Goal: Information Seeking & Learning: Learn about a topic

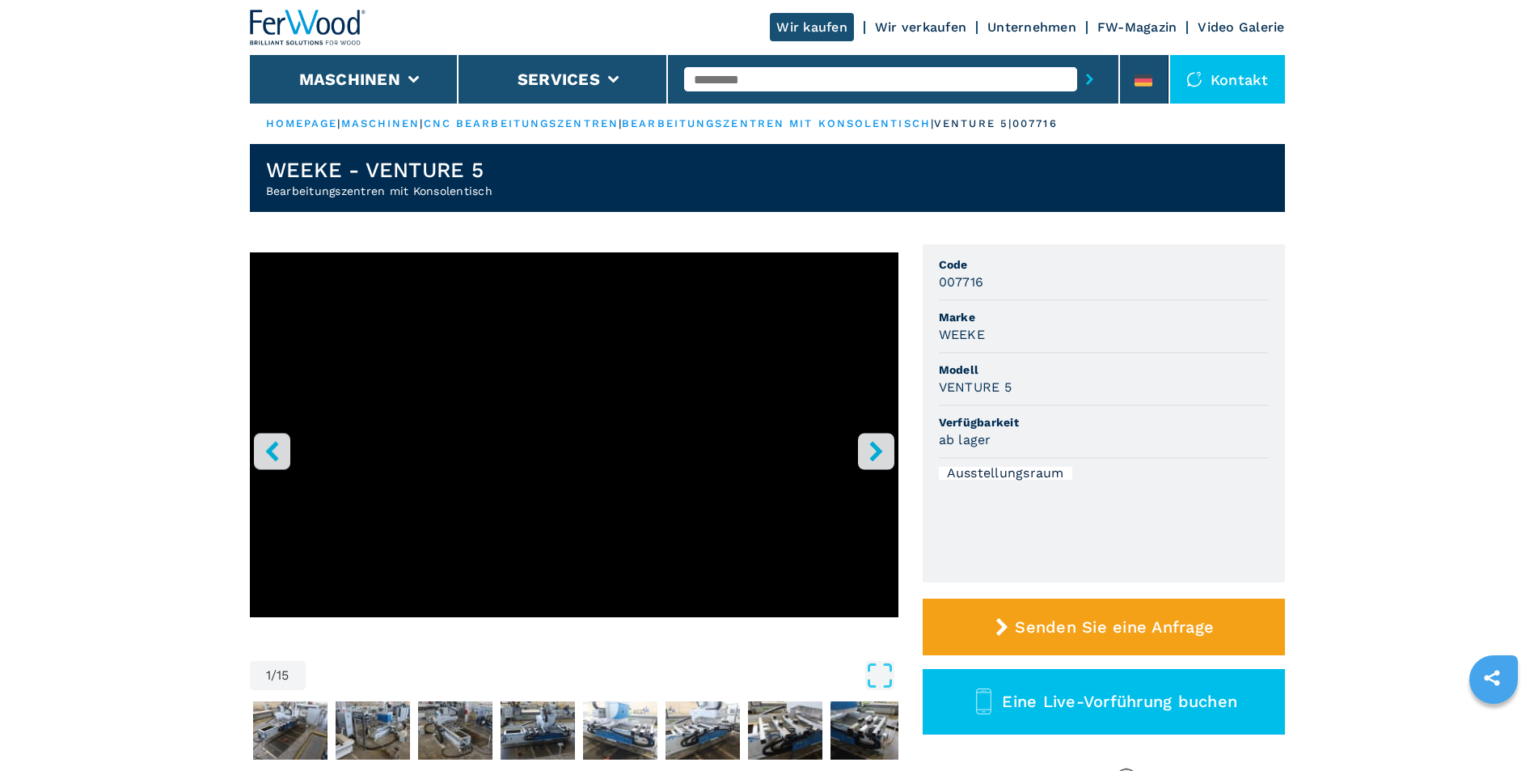
click at [887, 452] on button "right-button" at bounding box center [876, 451] width 36 height 36
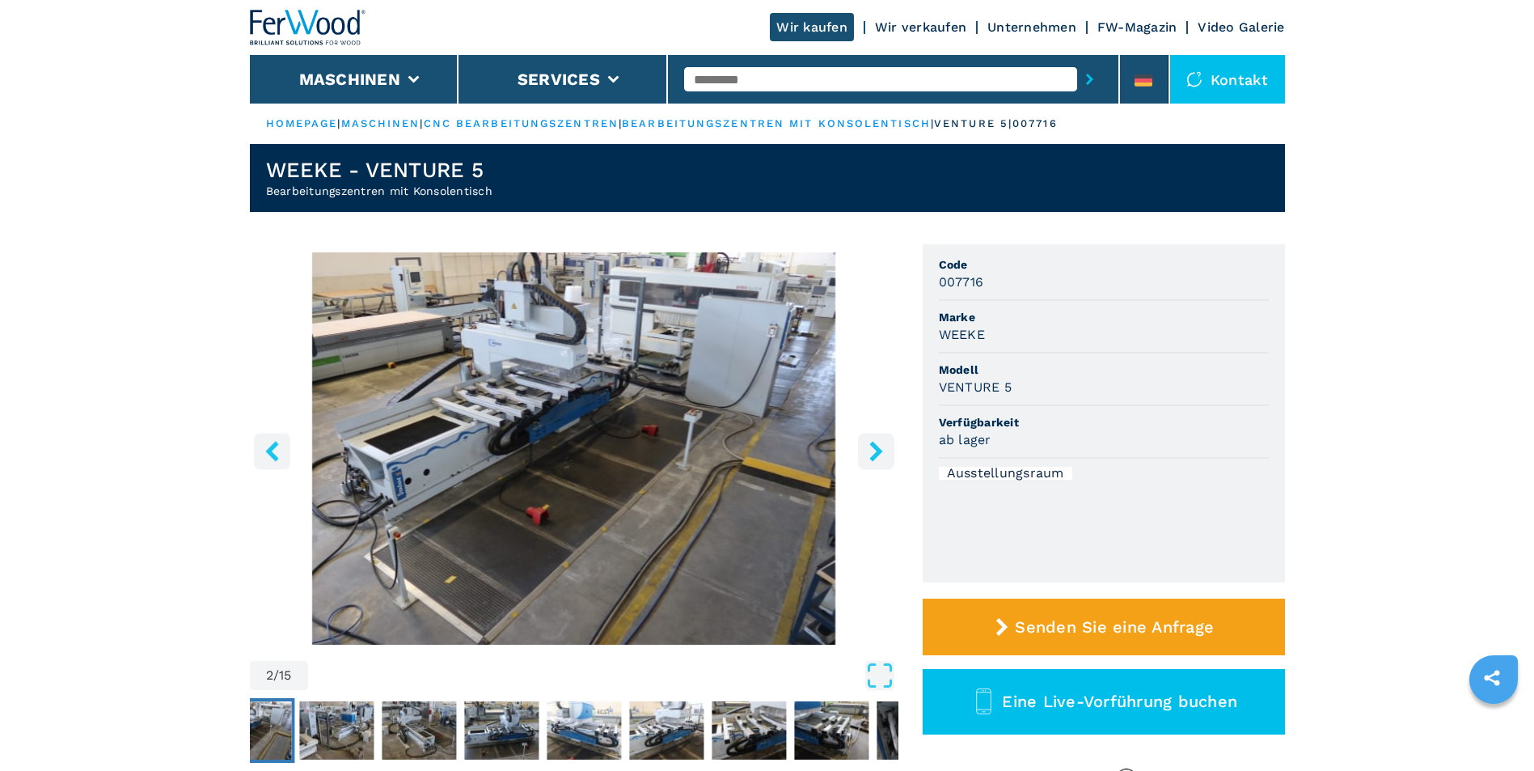
click at [887, 452] on button "right-button" at bounding box center [876, 451] width 36 height 36
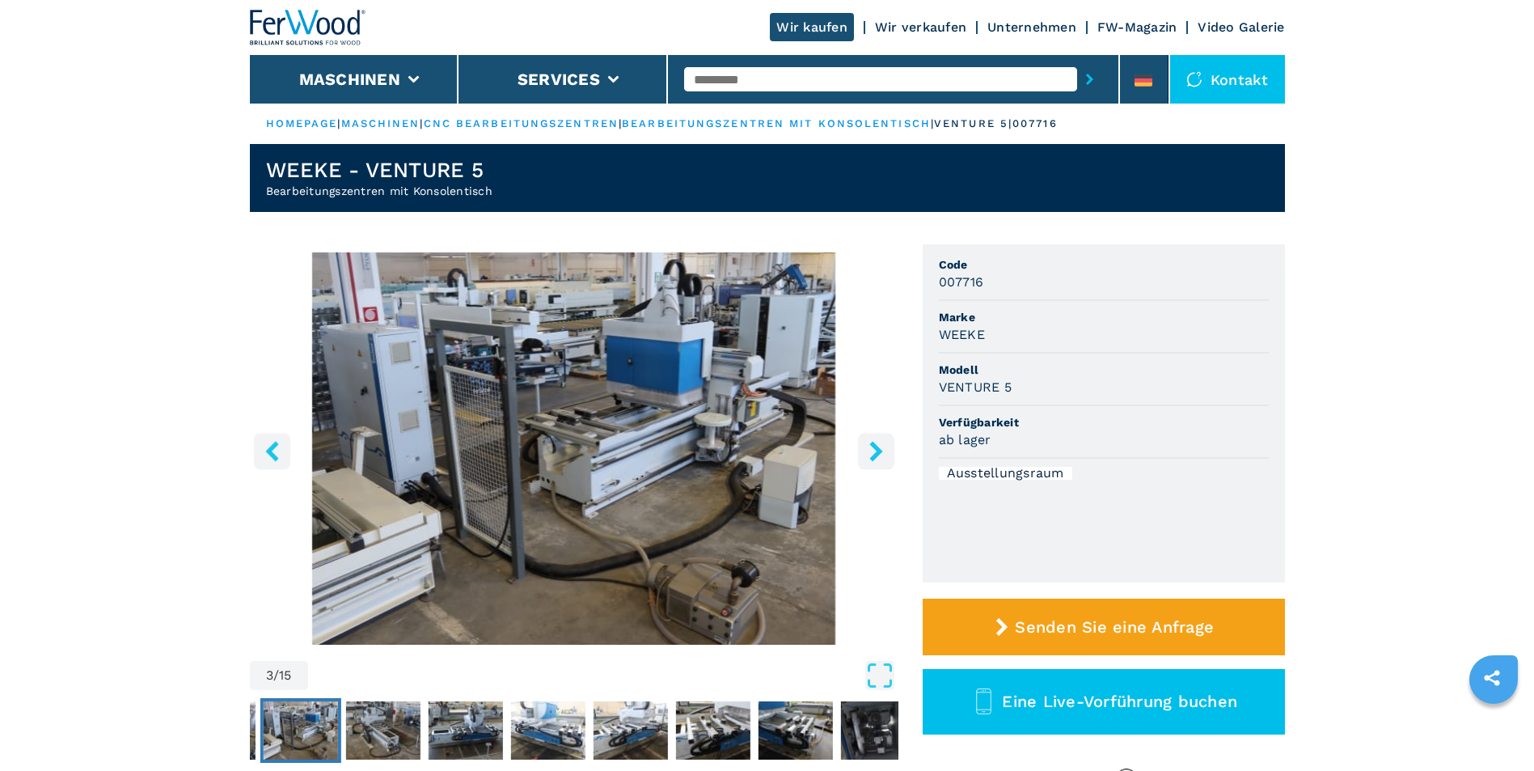
click at [887, 452] on button "right-button" at bounding box center [876, 451] width 36 height 36
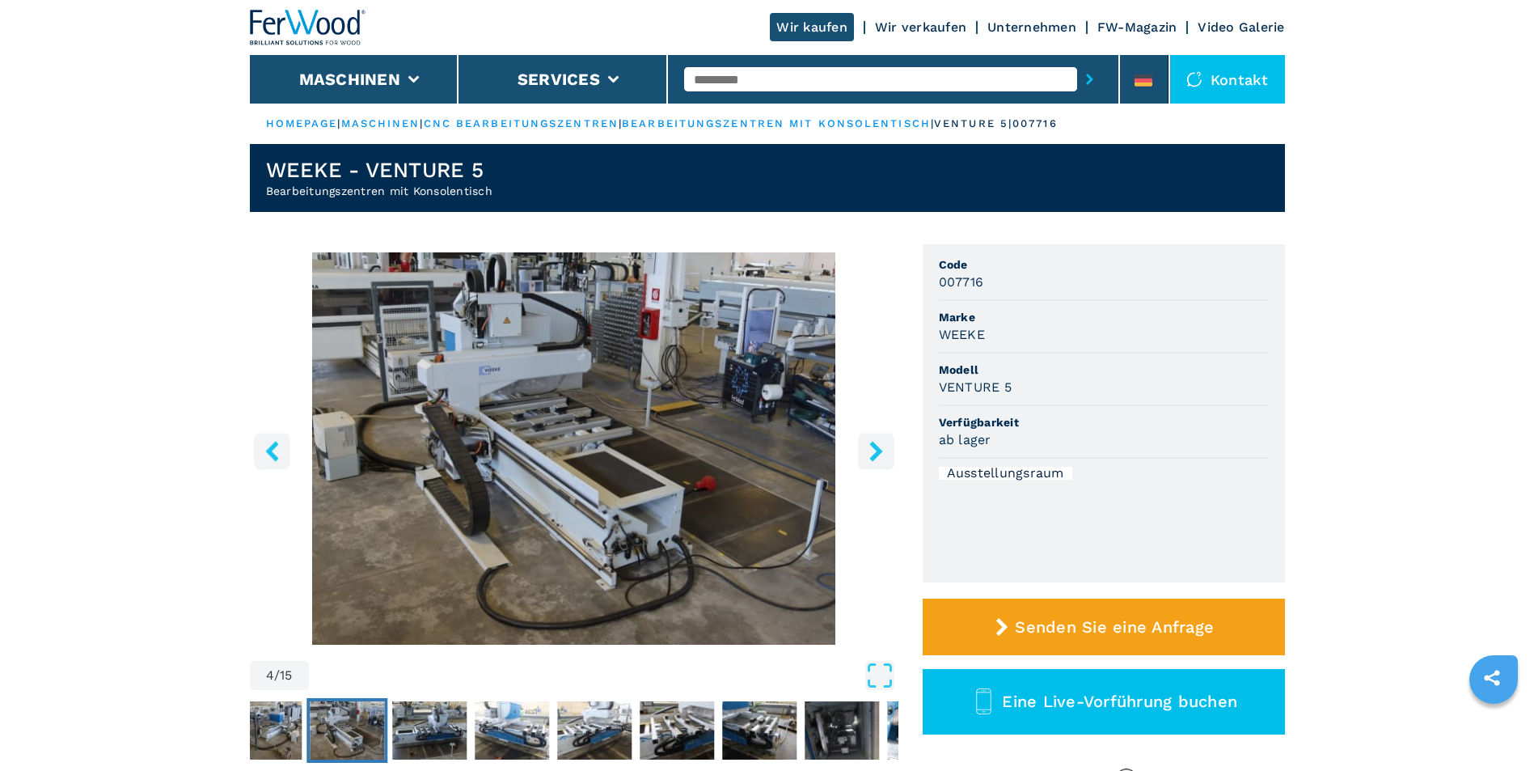
click at [887, 452] on button "right-button" at bounding box center [876, 451] width 36 height 36
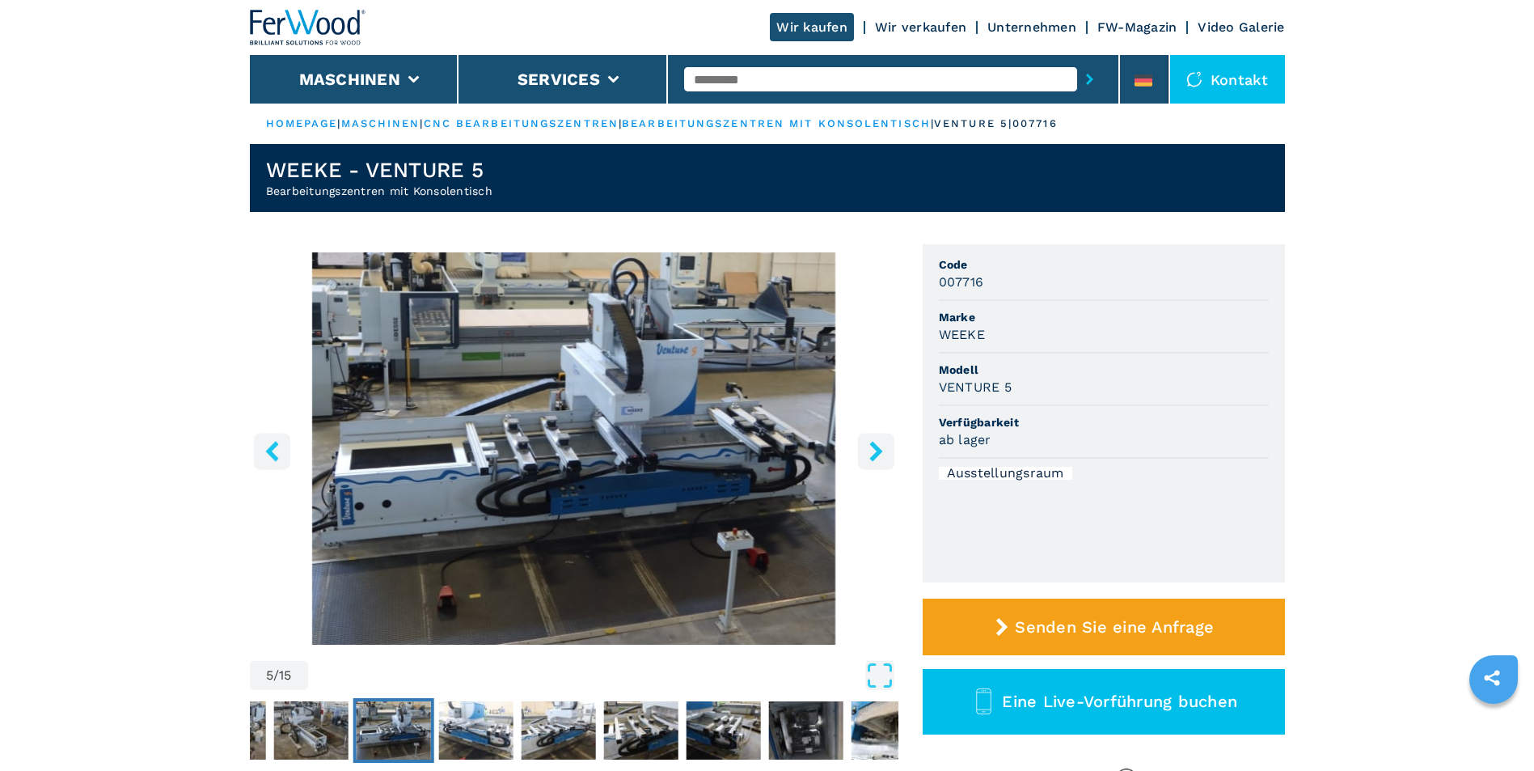
click at [887, 452] on button "right-button" at bounding box center [876, 451] width 36 height 36
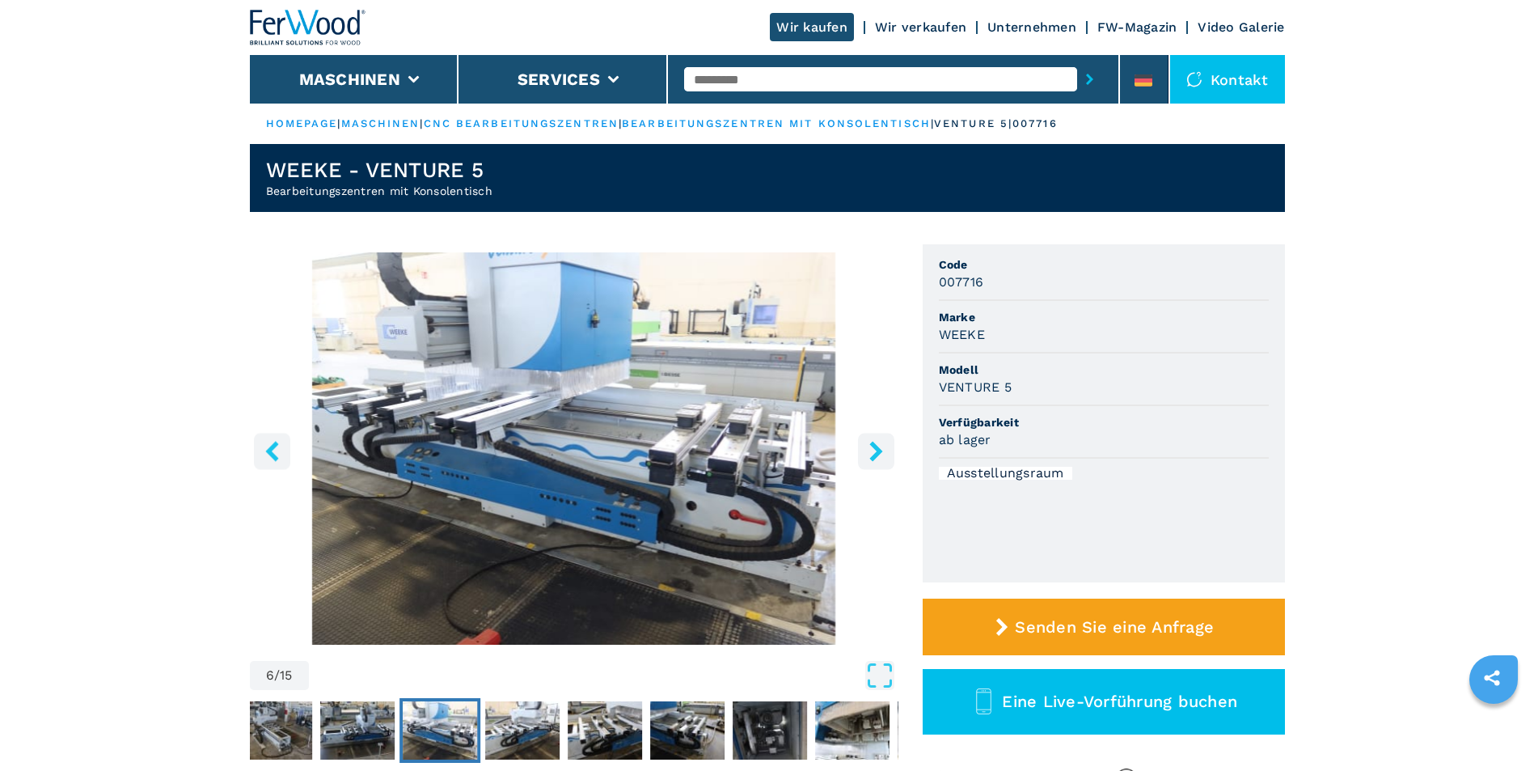
click at [887, 452] on button "right-button" at bounding box center [876, 451] width 36 height 36
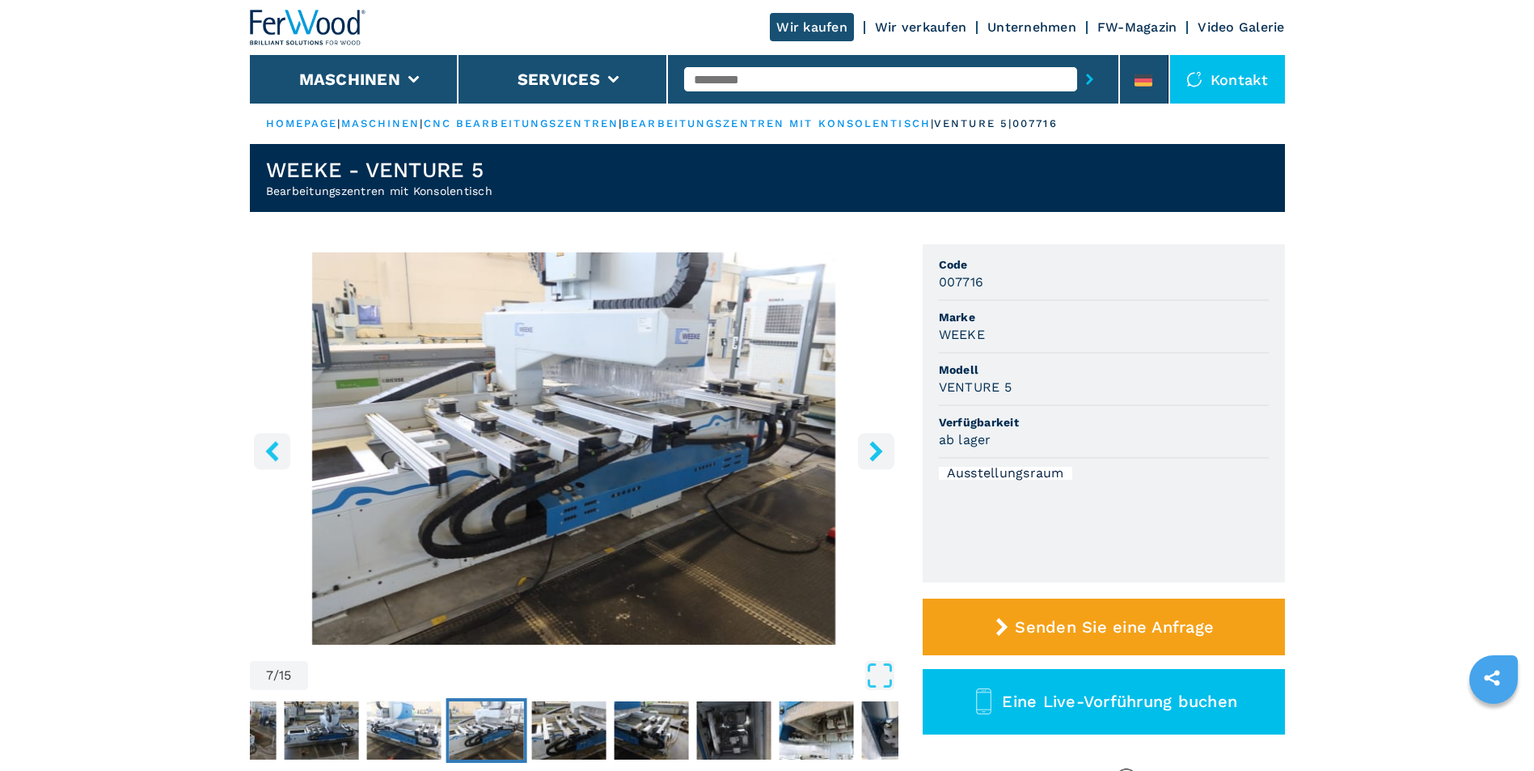
click at [887, 452] on button "right-button" at bounding box center [876, 451] width 36 height 36
